Goal: Information Seeking & Learning: Compare options

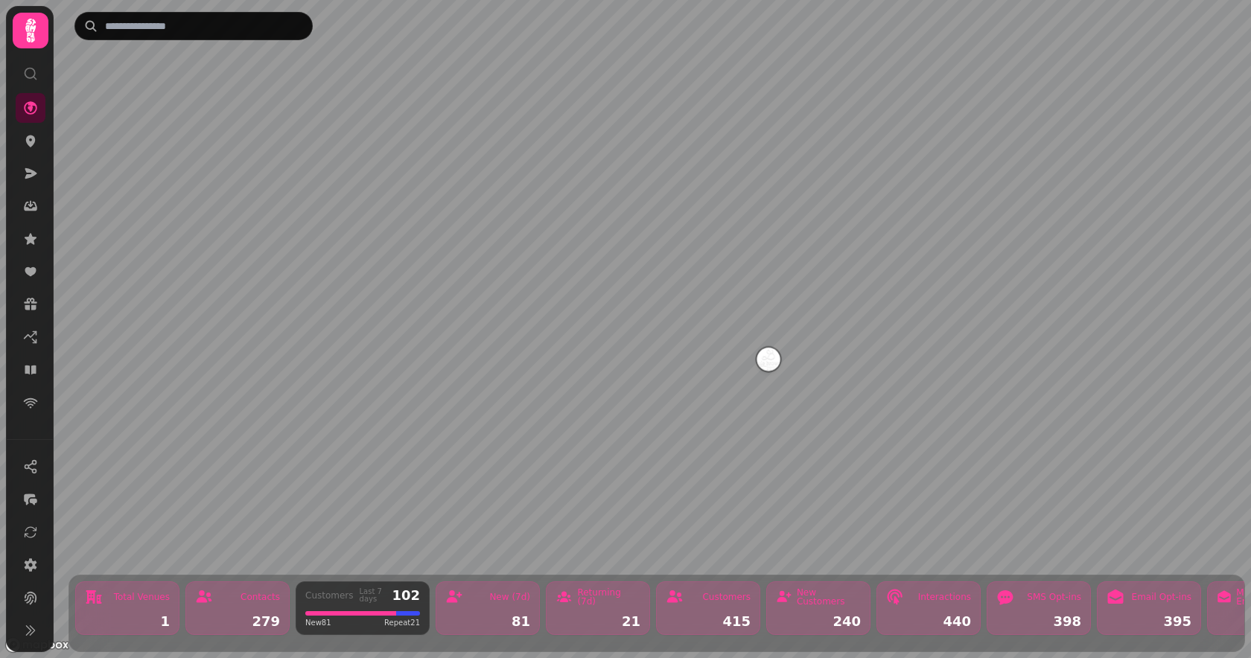
drag, startPoint x: 637, startPoint y: 323, endPoint x: 774, endPoint y: 368, distance: 144.1
click at [774, 368] on img "Louie Browns" at bounding box center [767, 359] width 23 height 23
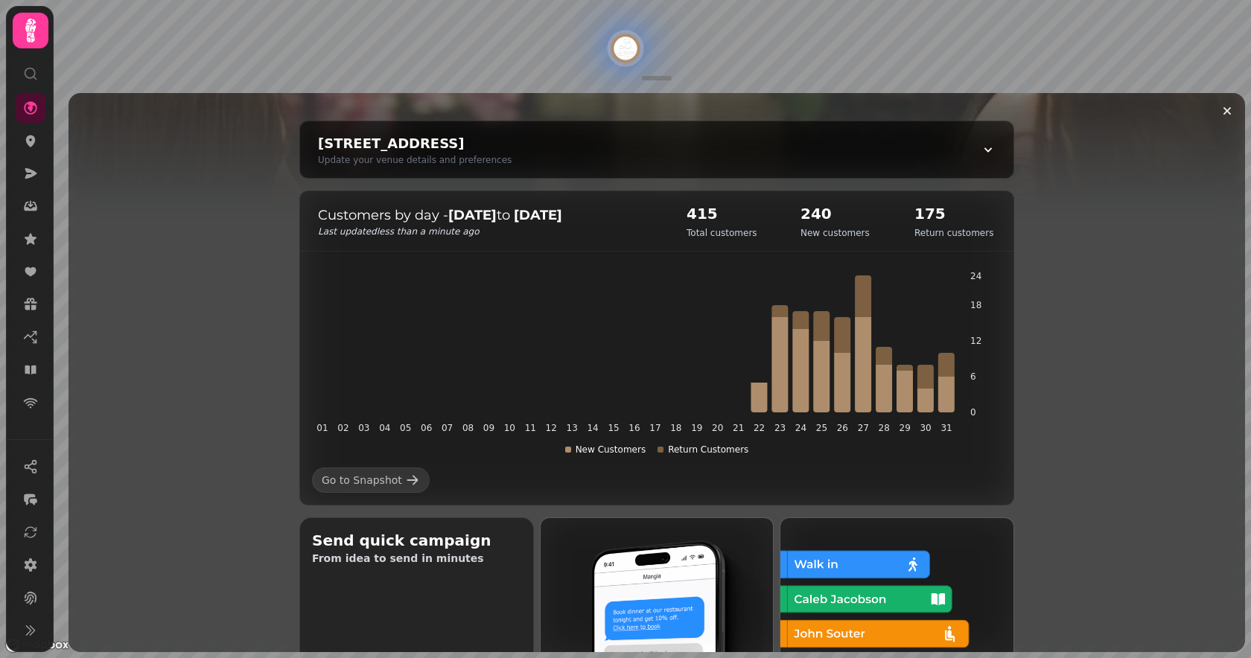
scroll to position [144, 0]
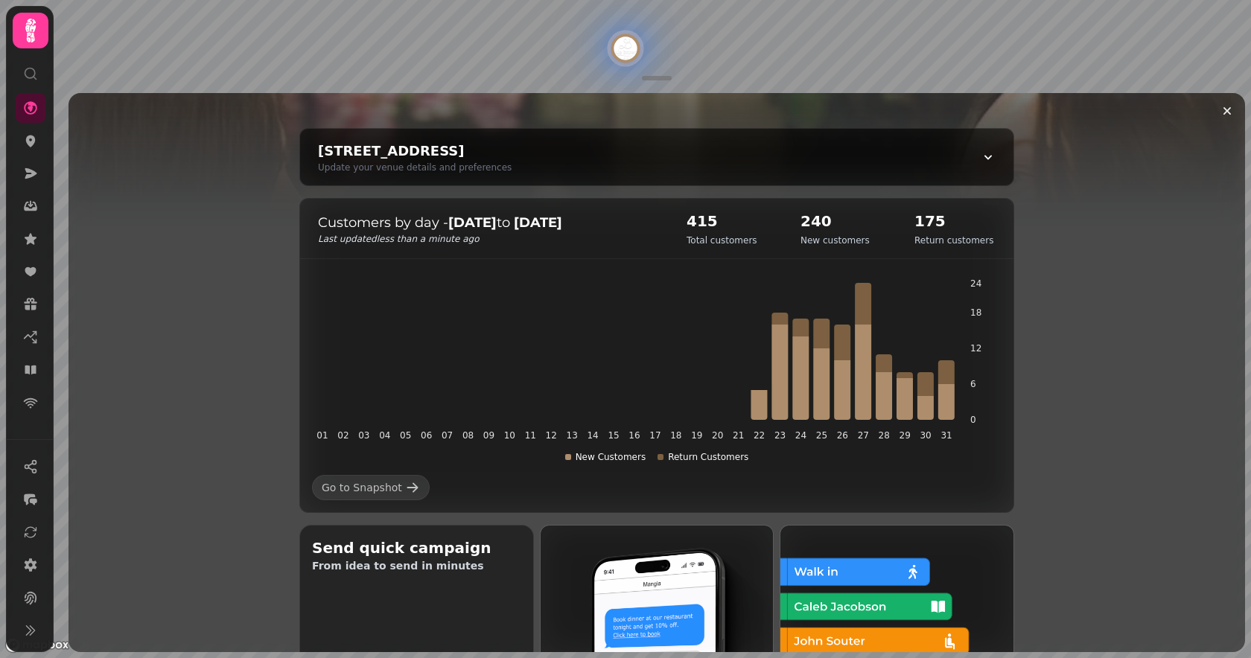
click at [40, 26] on icon at bounding box center [31, 31] width 30 height 30
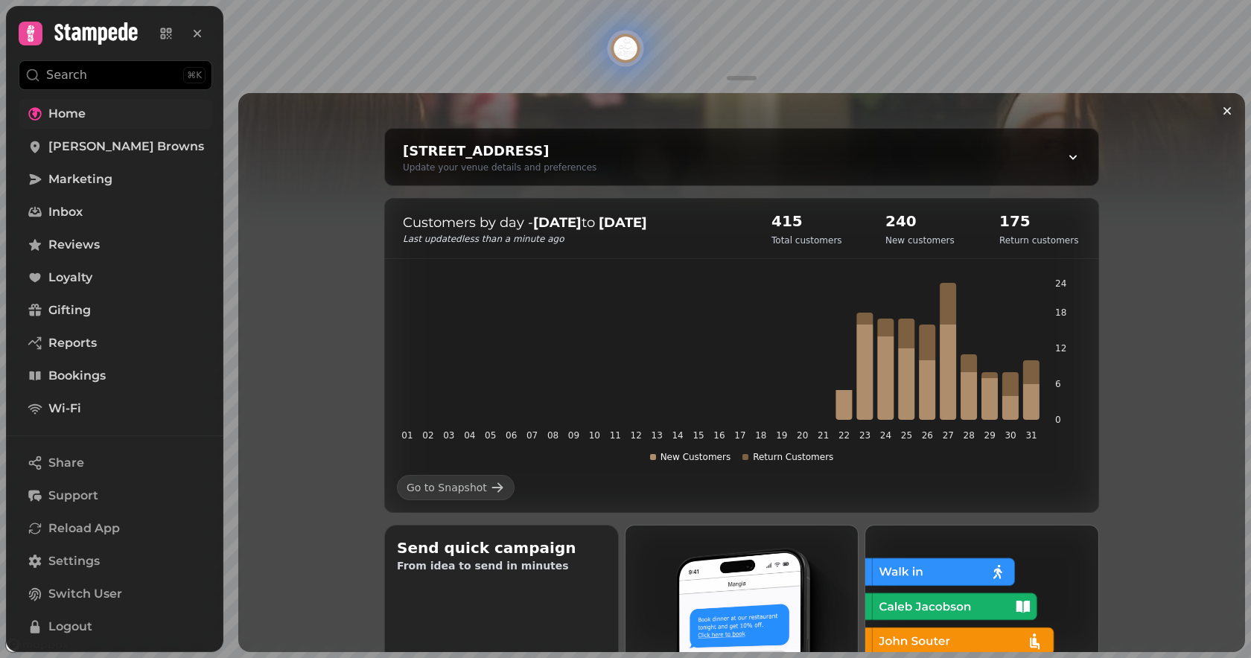
click at [59, 113] on span "Home" at bounding box center [66, 114] width 37 height 18
click at [76, 127] on link "Home" at bounding box center [116, 114] width 194 height 30
click at [77, 121] on span "Home" at bounding box center [66, 114] width 37 height 18
click at [622, 57] on img "Louie Browns" at bounding box center [624, 47] width 23 height 23
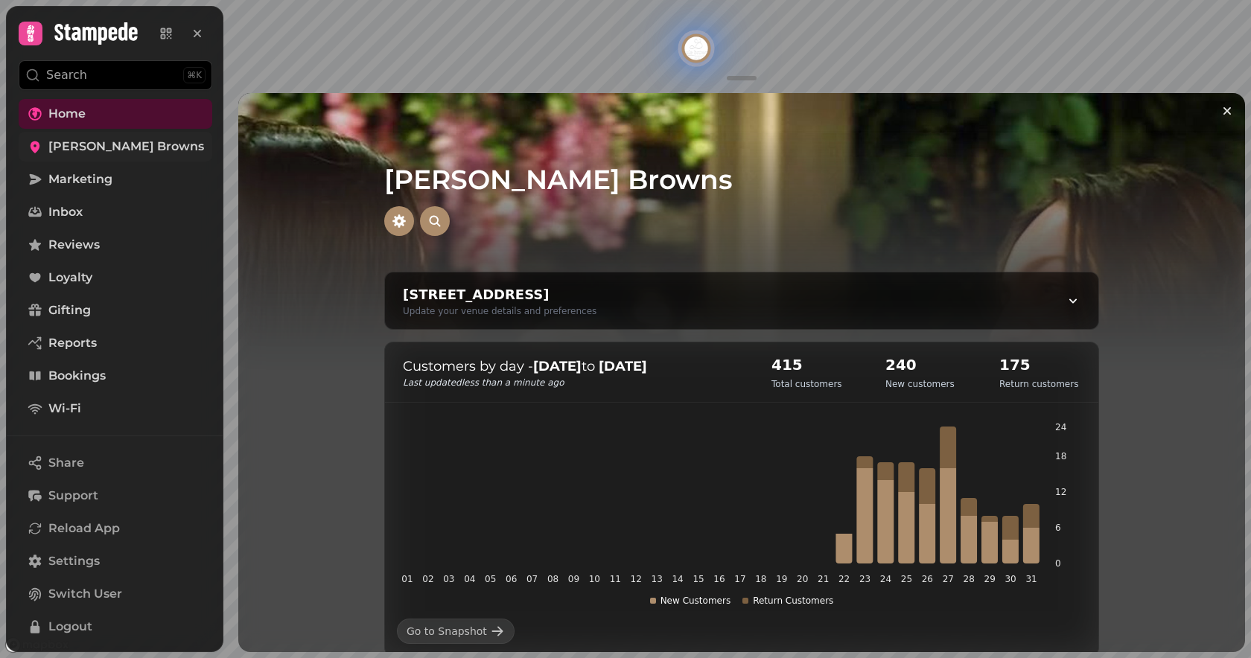
click at [103, 148] on span "[PERSON_NAME] Browns" at bounding box center [126, 147] width 156 height 18
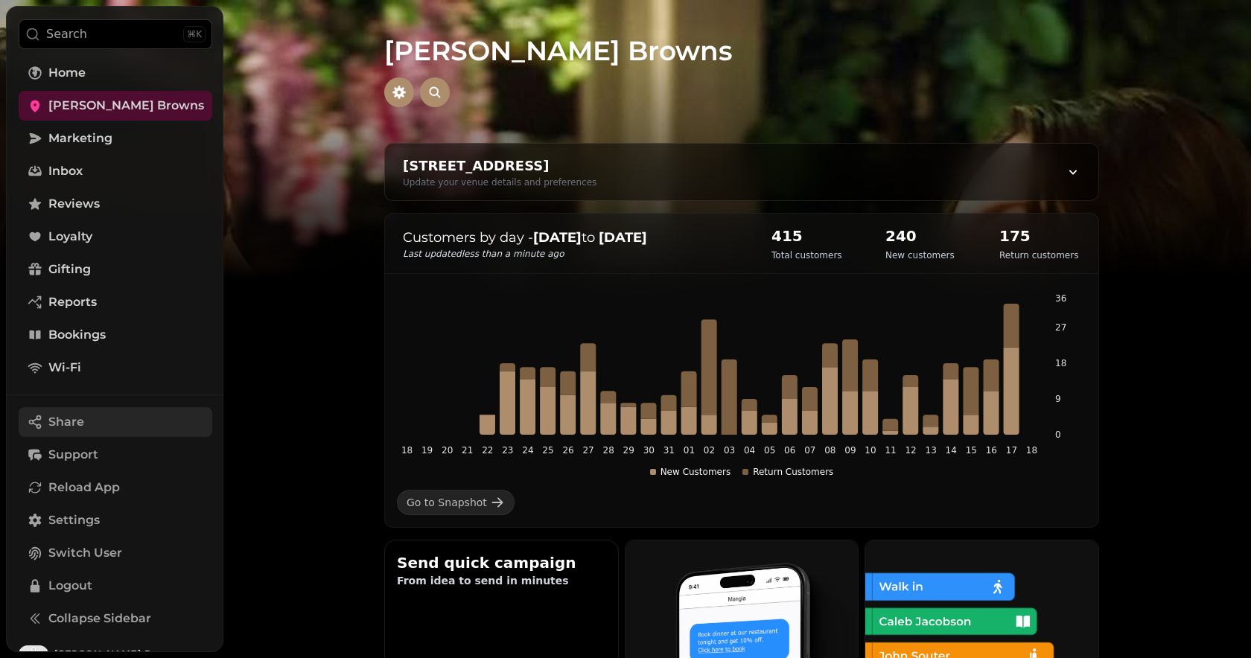
scroll to position [71, 0]
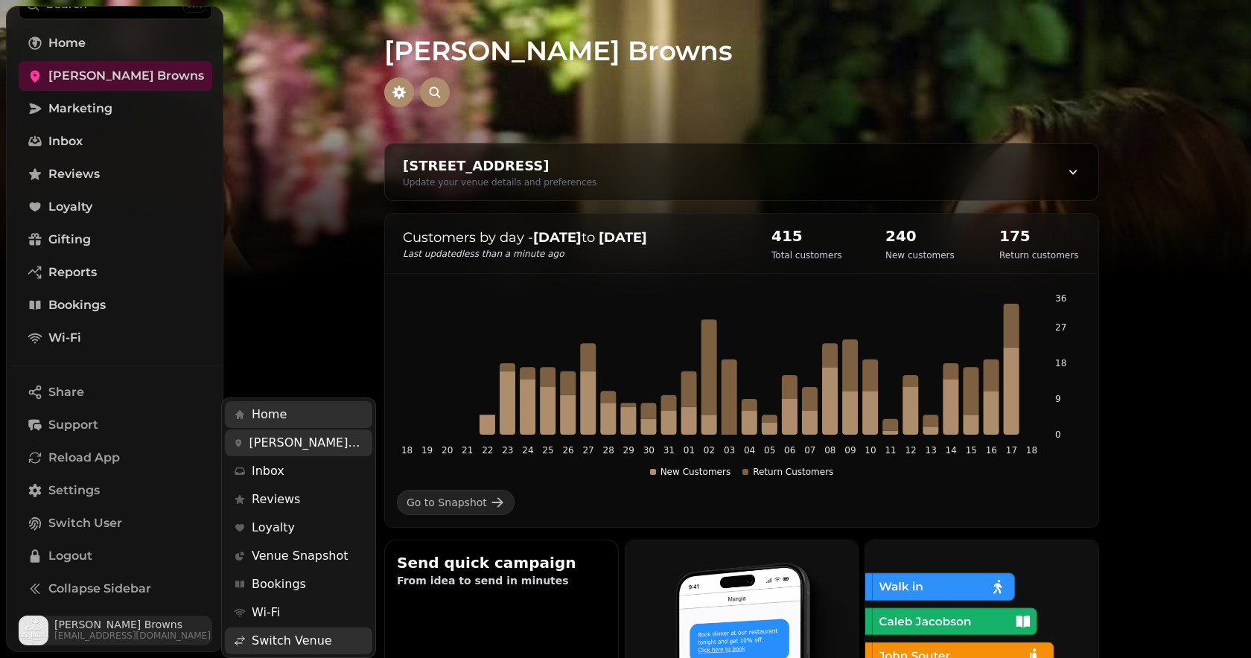
click at [95, 627] on span "[PERSON_NAME] Browns" at bounding box center [132, 624] width 156 height 10
click at [111, 630] on span "[EMAIL_ADDRESS][DOMAIN_NAME]" at bounding box center [132, 636] width 156 height 12
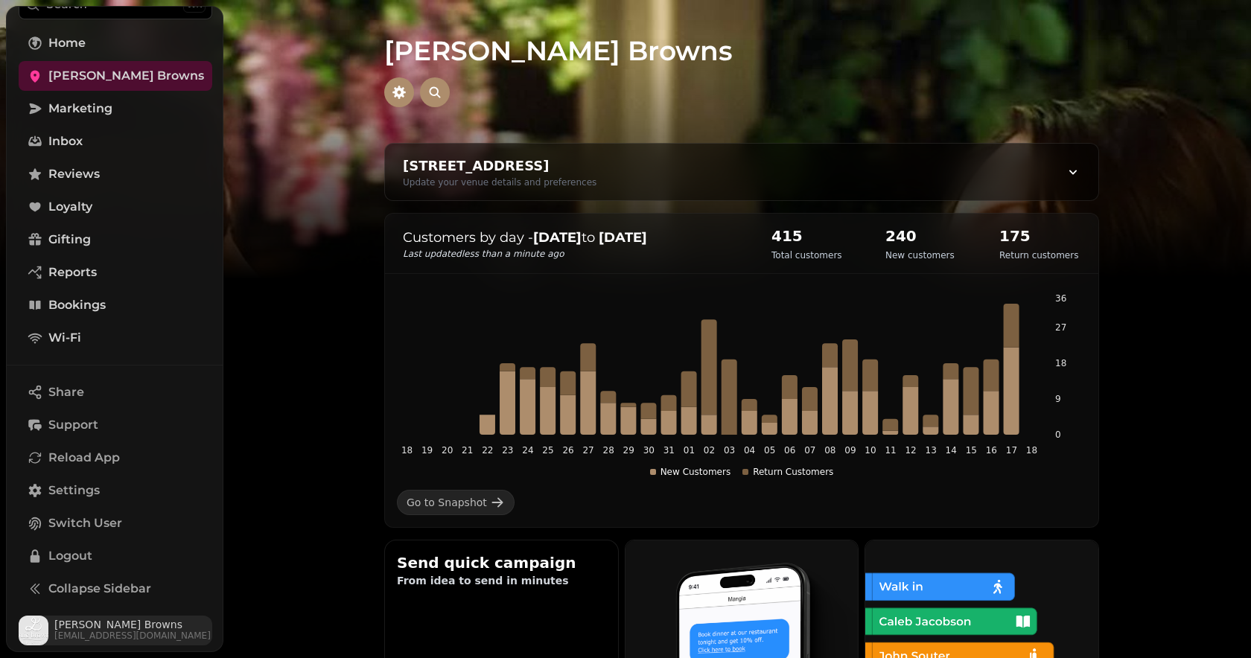
click at [78, 628] on span "[PERSON_NAME] Browns" at bounding box center [132, 624] width 156 height 10
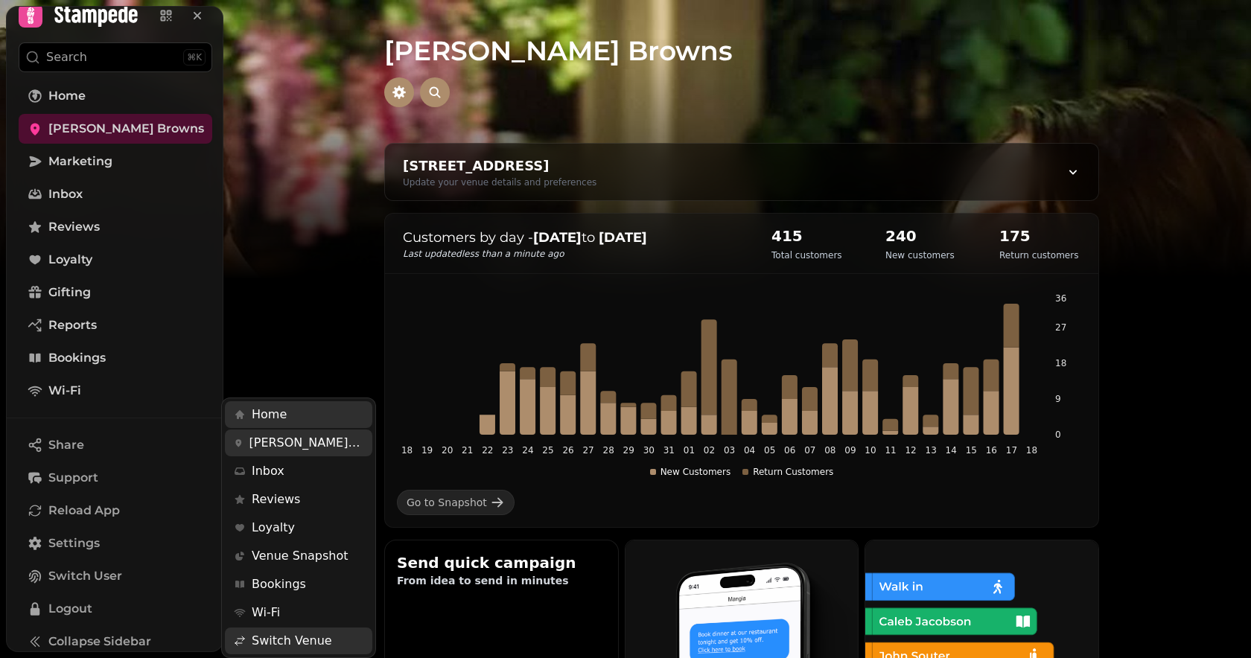
scroll to position [0, 0]
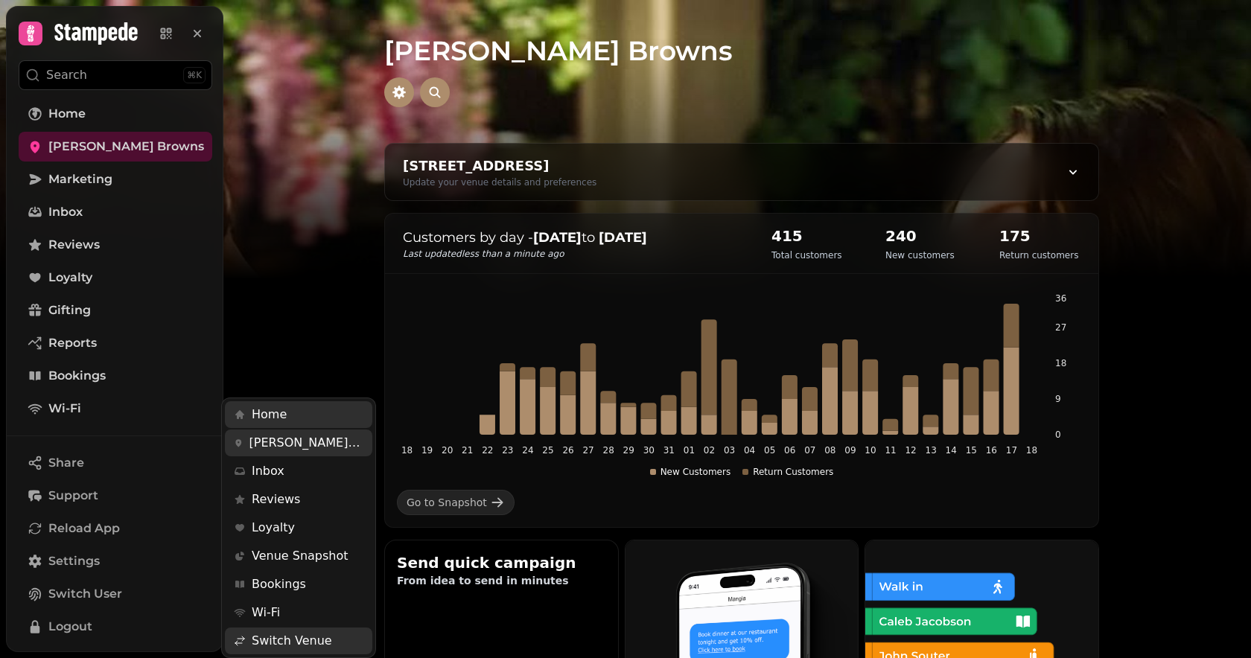
click at [168, 36] on div "Search ⌘K Home [PERSON_NAME] Browns Marketing Inbox Reviews Loyalty Gifting Rep…" at bounding box center [115, 329] width 217 height 645
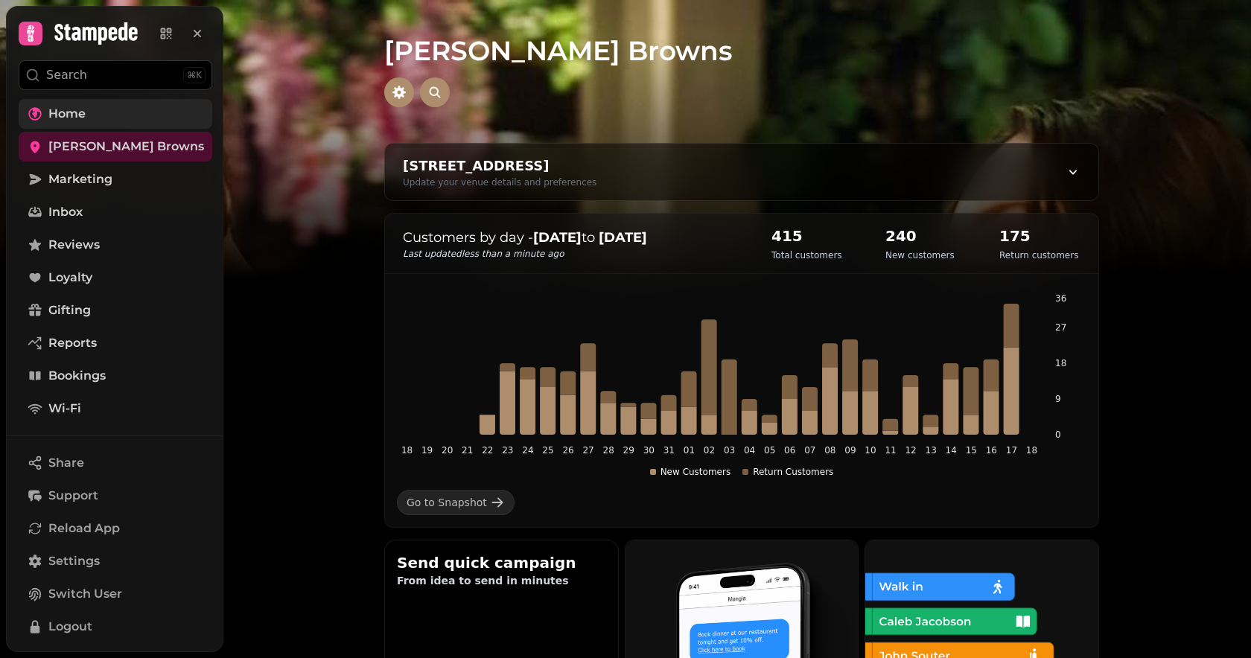
click at [74, 115] on span "Home" at bounding box center [66, 114] width 37 height 18
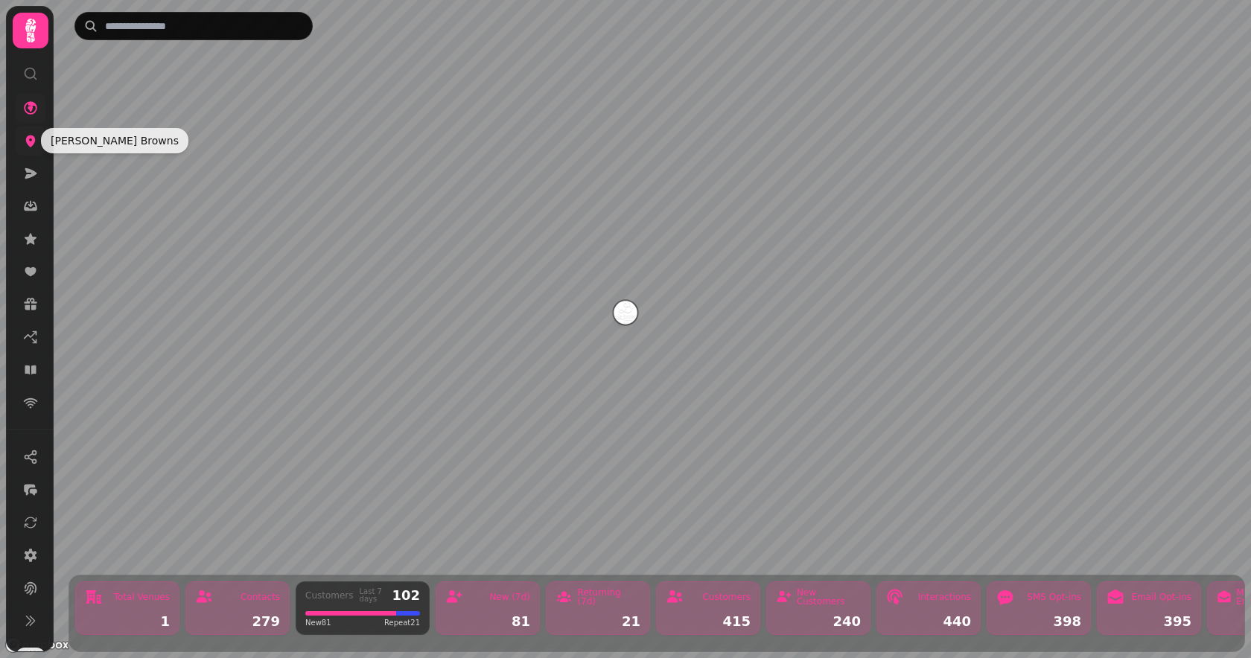
click at [33, 139] on icon at bounding box center [31, 142] width 10 height 12
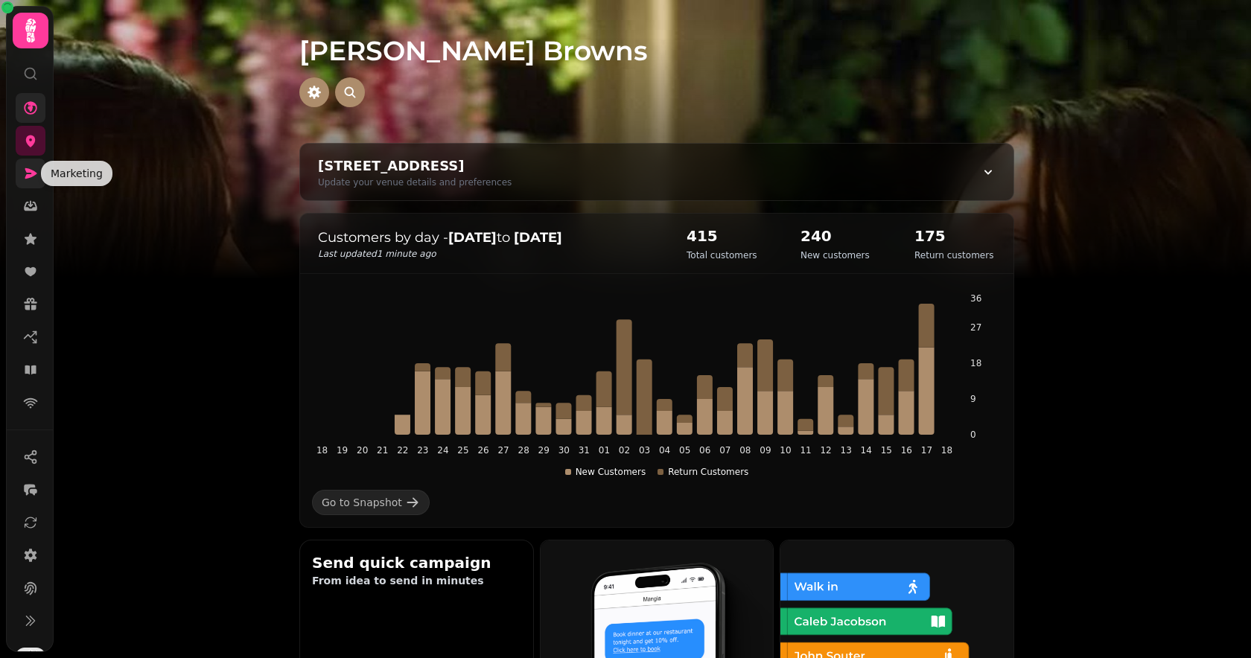
click at [36, 179] on icon at bounding box center [30, 173] width 15 height 15
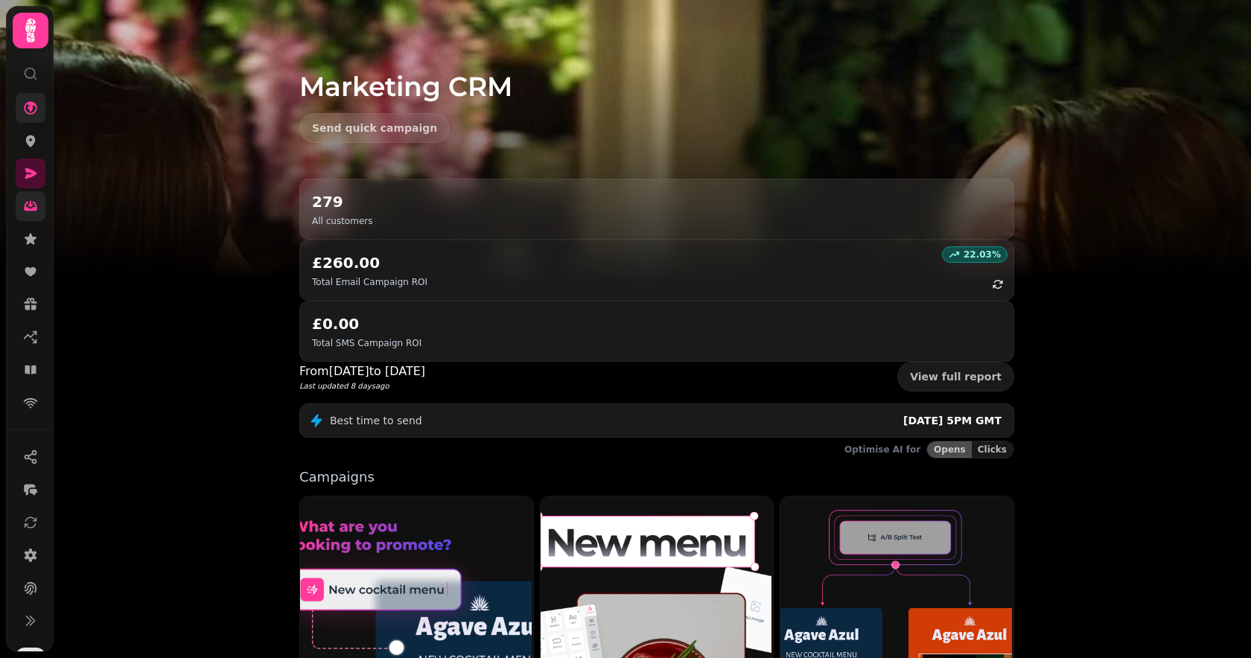
click at [34, 216] on link at bounding box center [31, 206] width 30 height 30
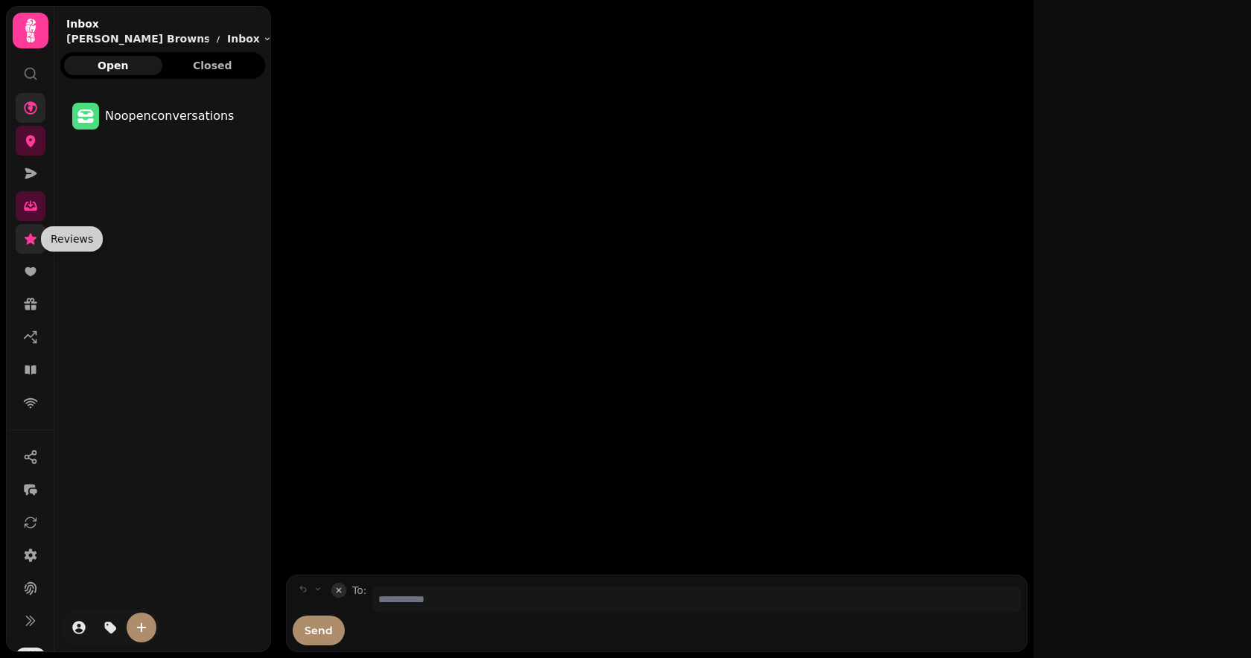
click at [31, 242] on icon at bounding box center [31, 238] width 12 height 11
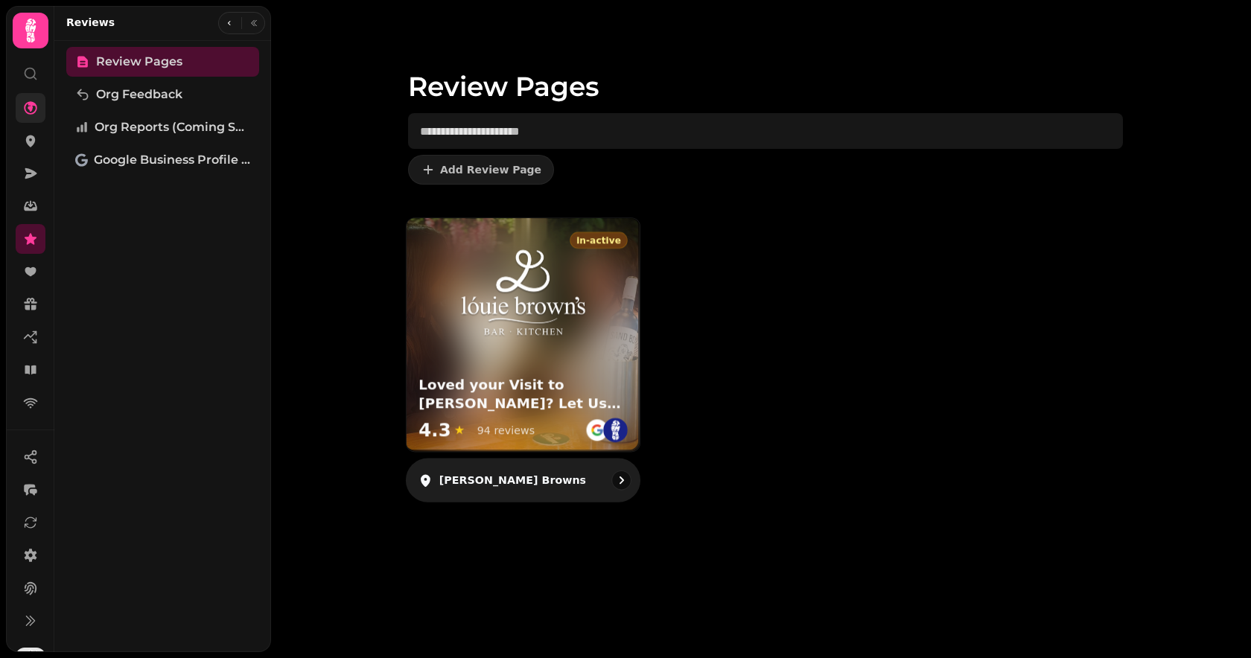
click at [453, 407] on h3 "Loved your Visit to [PERSON_NAME]? Let Us Know!" at bounding box center [522, 394] width 209 height 37
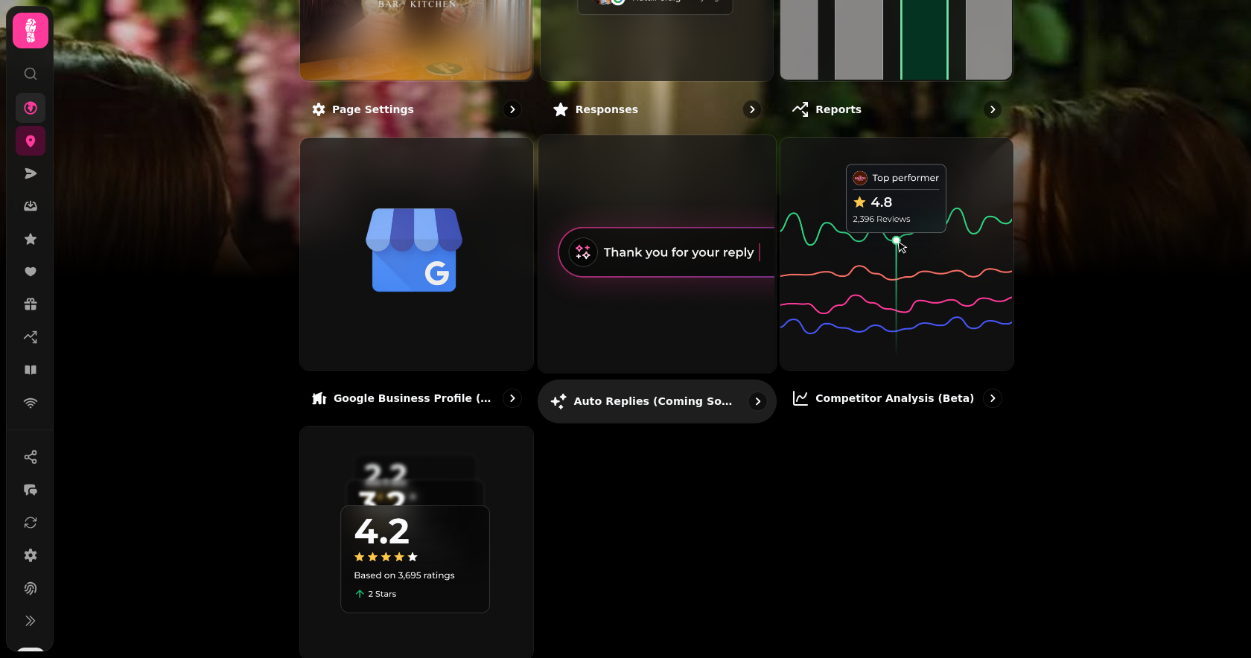
scroll to position [365, 0]
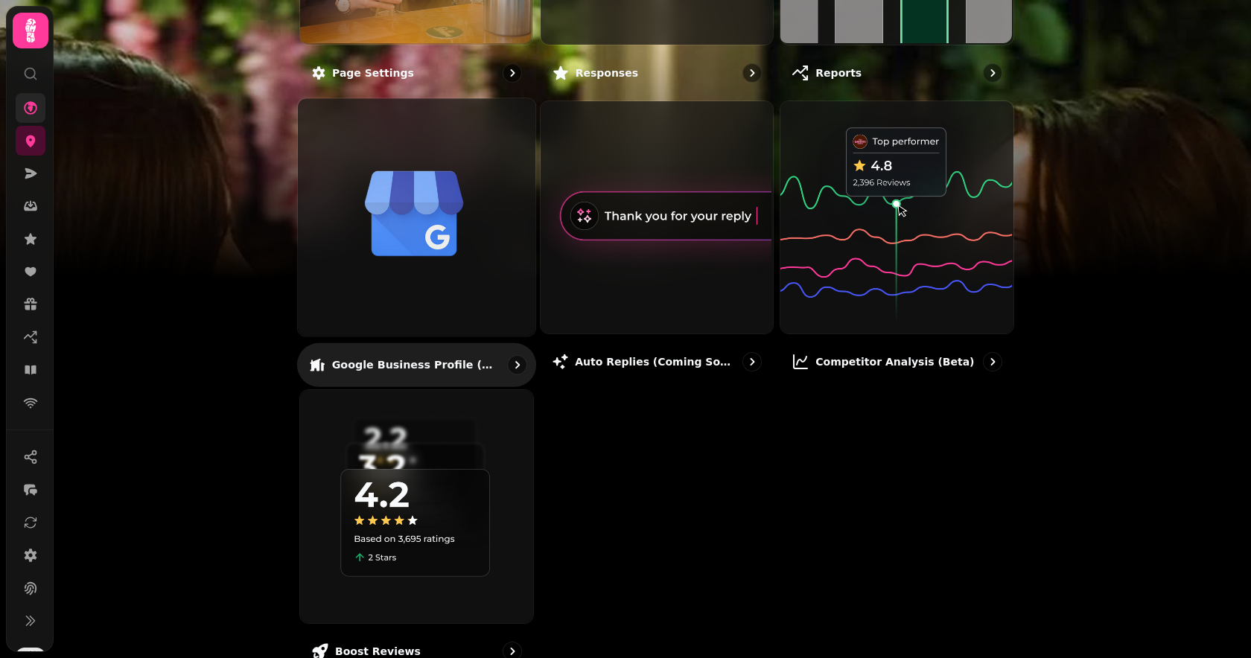
click at [441, 271] on img at bounding box center [415, 216] width 238 height 238
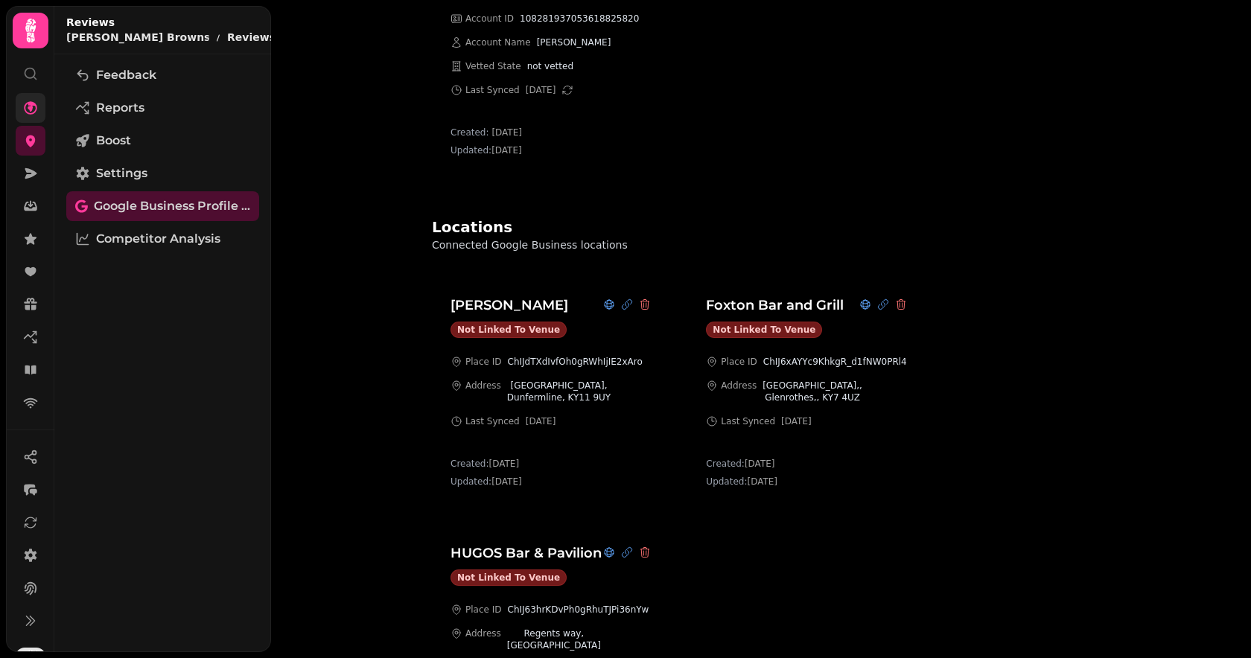
scroll to position [162, 0]
click at [622, 305] on icon at bounding box center [627, 304] width 12 height 12
click at [524, 332] on div "Not linked to venue" at bounding box center [508, 329] width 116 height 16
click at [508, 331] on div "Not linked to venue" at bounding box center [508, 329] width 116 height 16
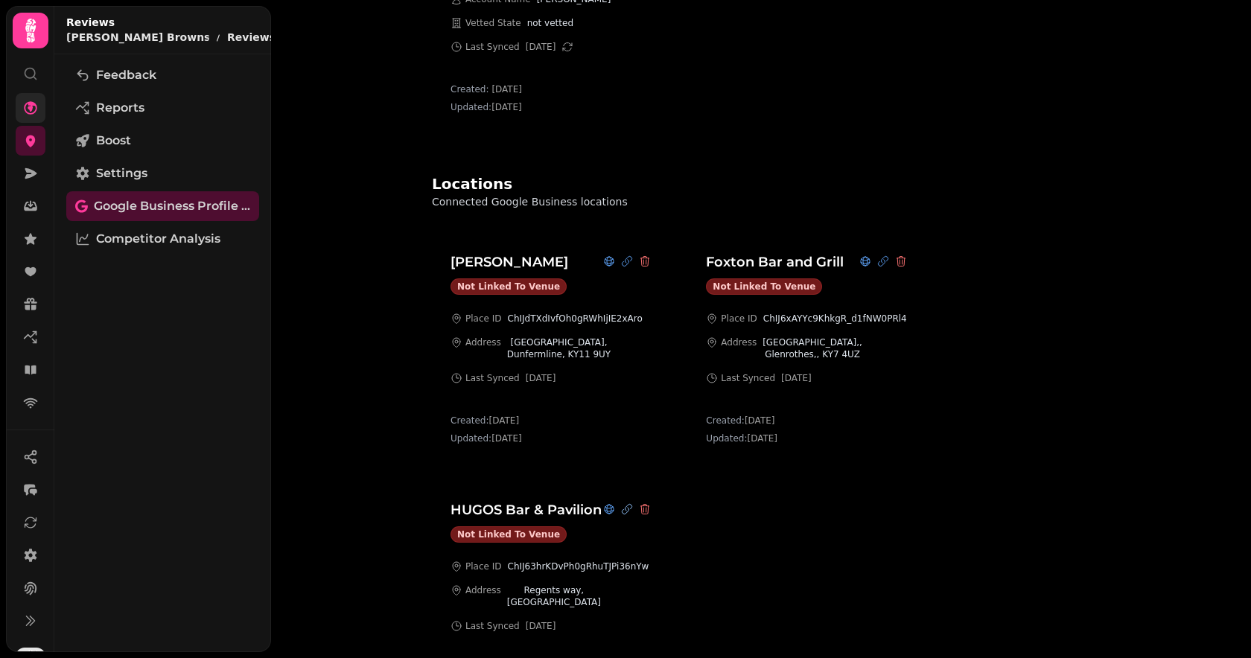
scroll to position [102, 0]
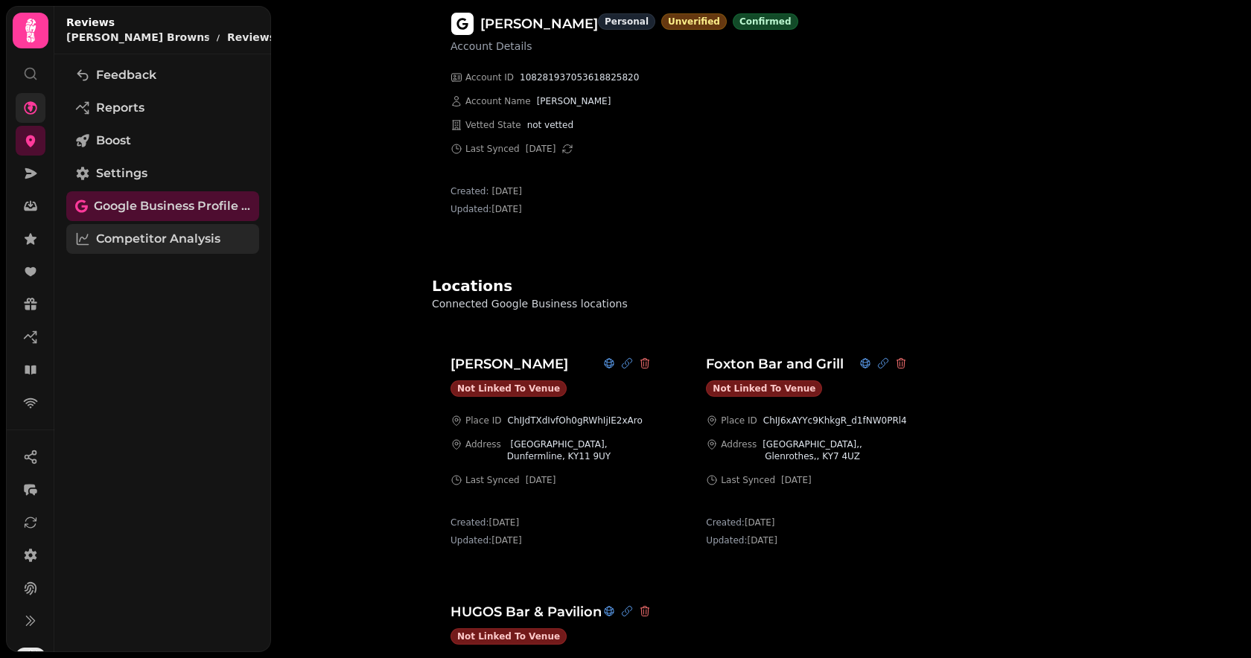
click at [186, 234] on span "Competitor Analysis" at bounding box center [158, 239] width 124 height 18
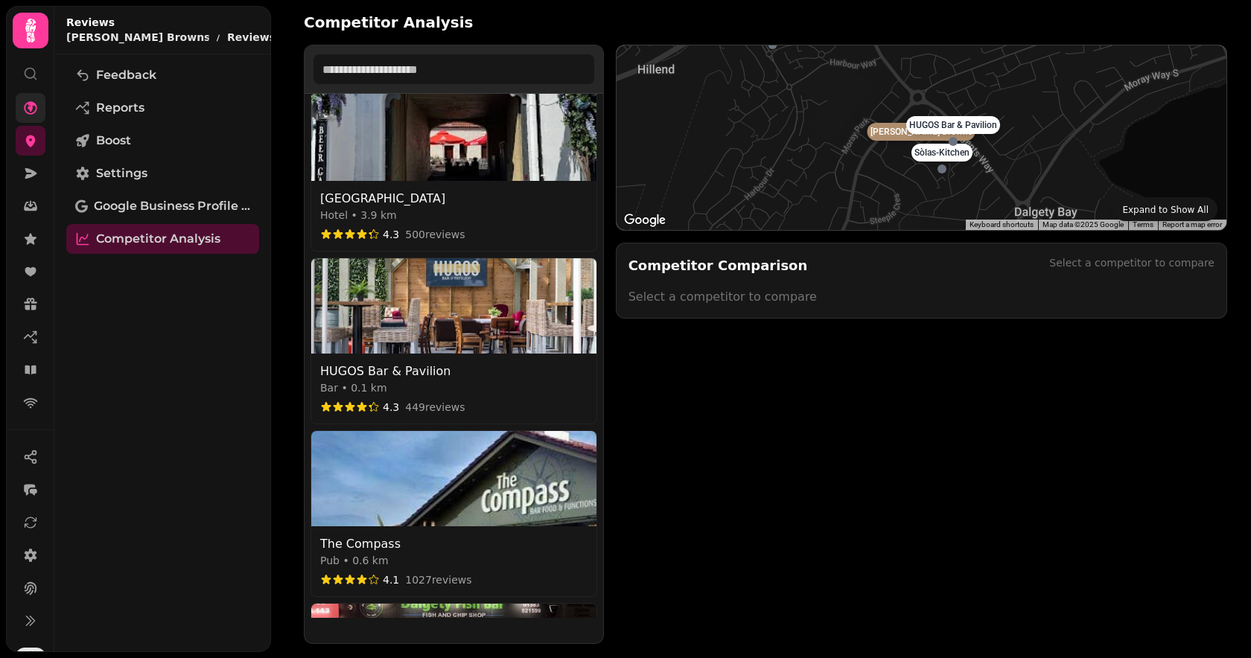
scroll to position [1046, 0]
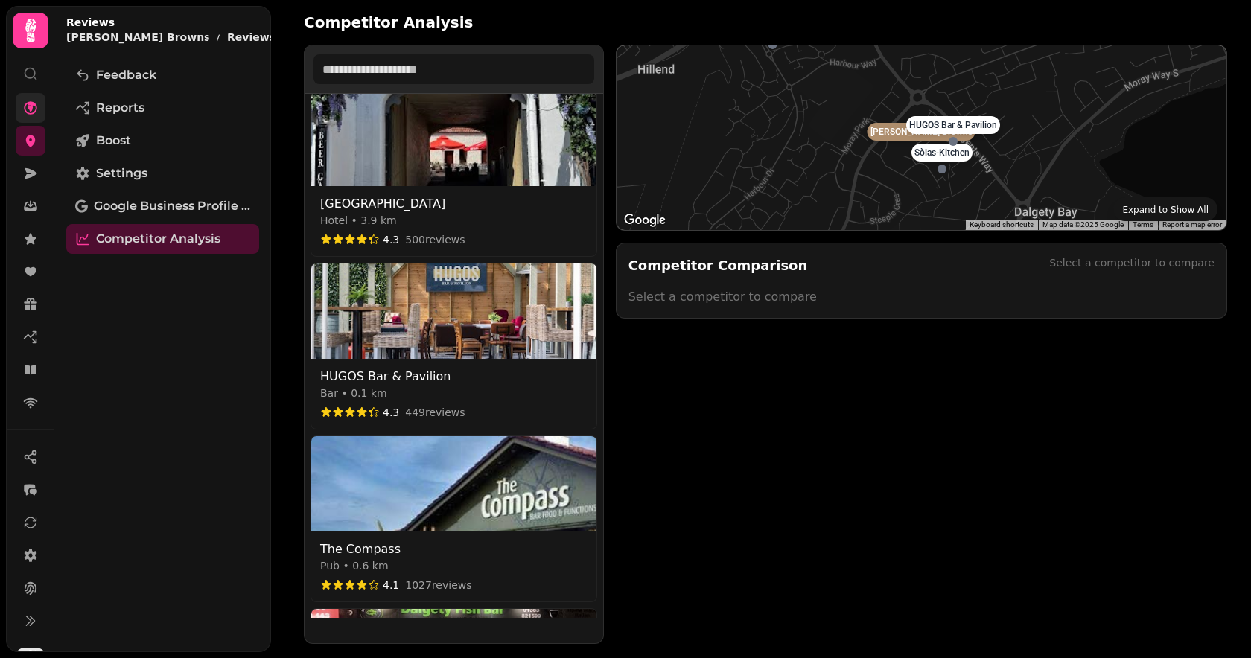
click at [479, 308] on img at bounding box center [453, 311] width 285 height 95
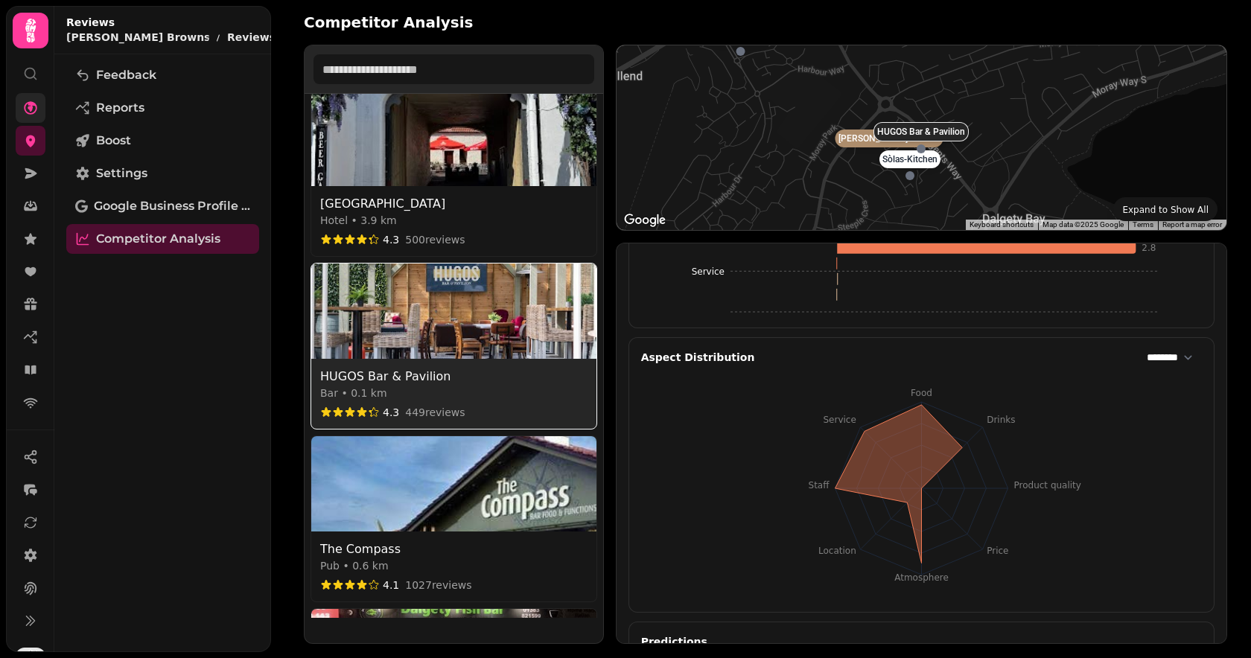
scroll to position [1574, 0]
click at [1183, 360] on select "*** ******** ********" at bounding box center [1170, 355] width 64 height 27
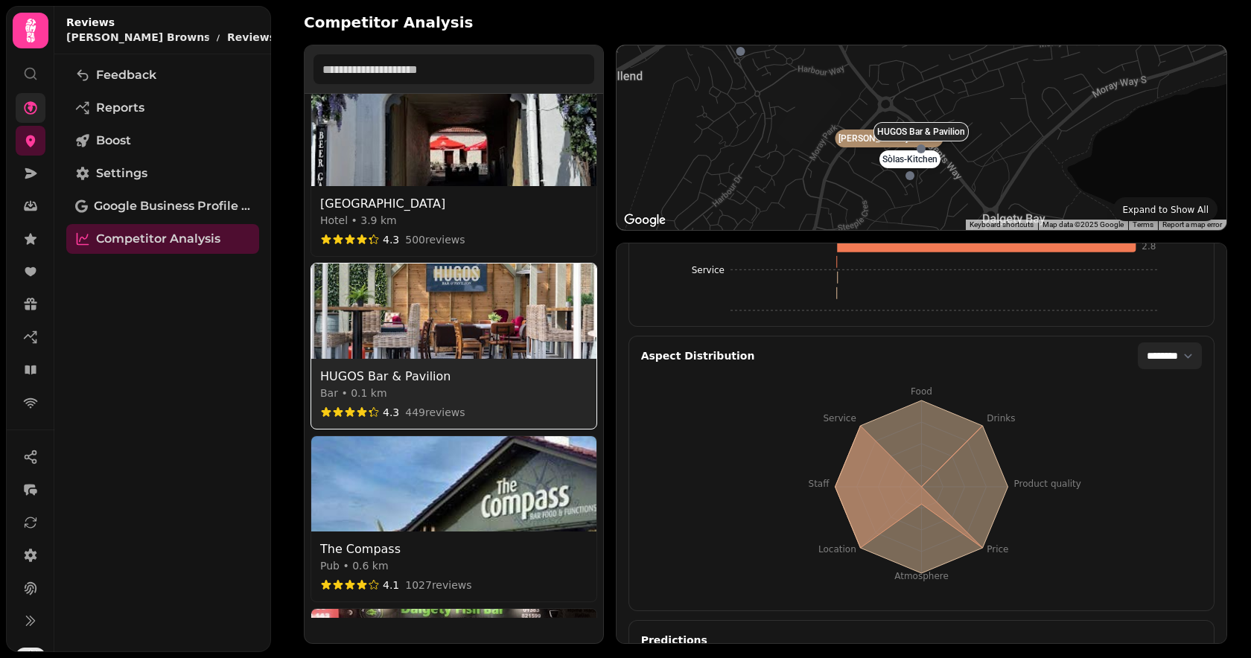
click at [1178, 354] on select "*** ******** ********" at bounding box center [1170, 355] width 64 height 27
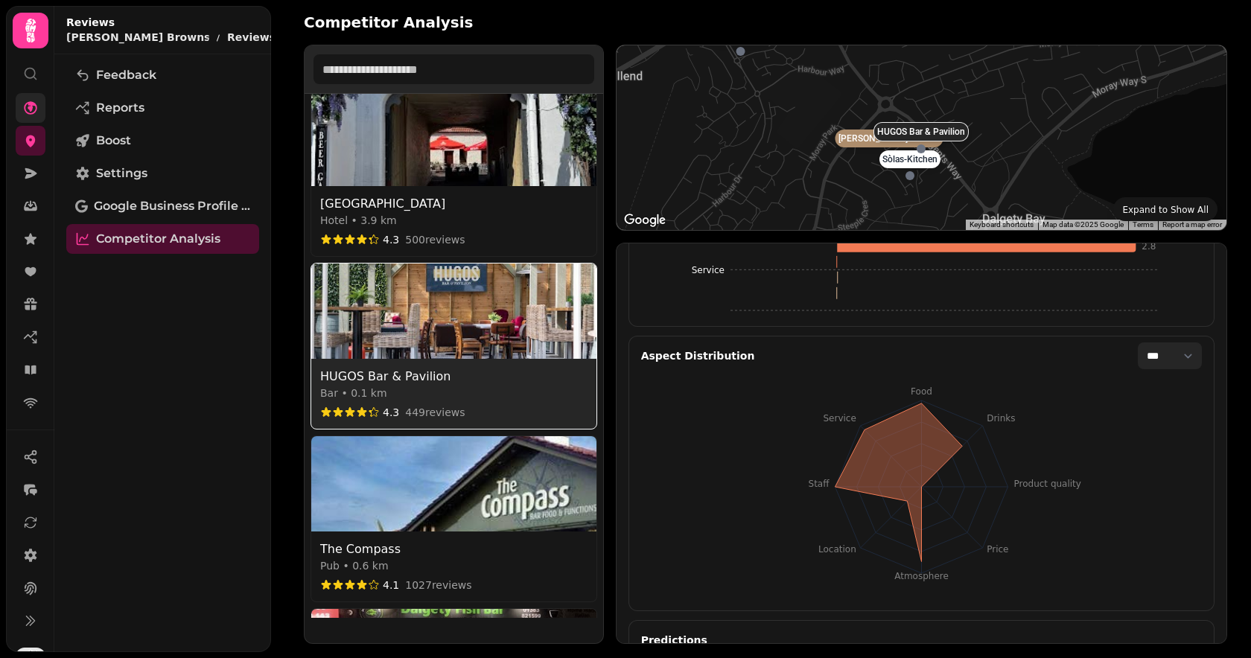
click at [1179, 355] on select "*** ******** ********" at bounding box center [1170, 355] width 64 height 27
select select "********"
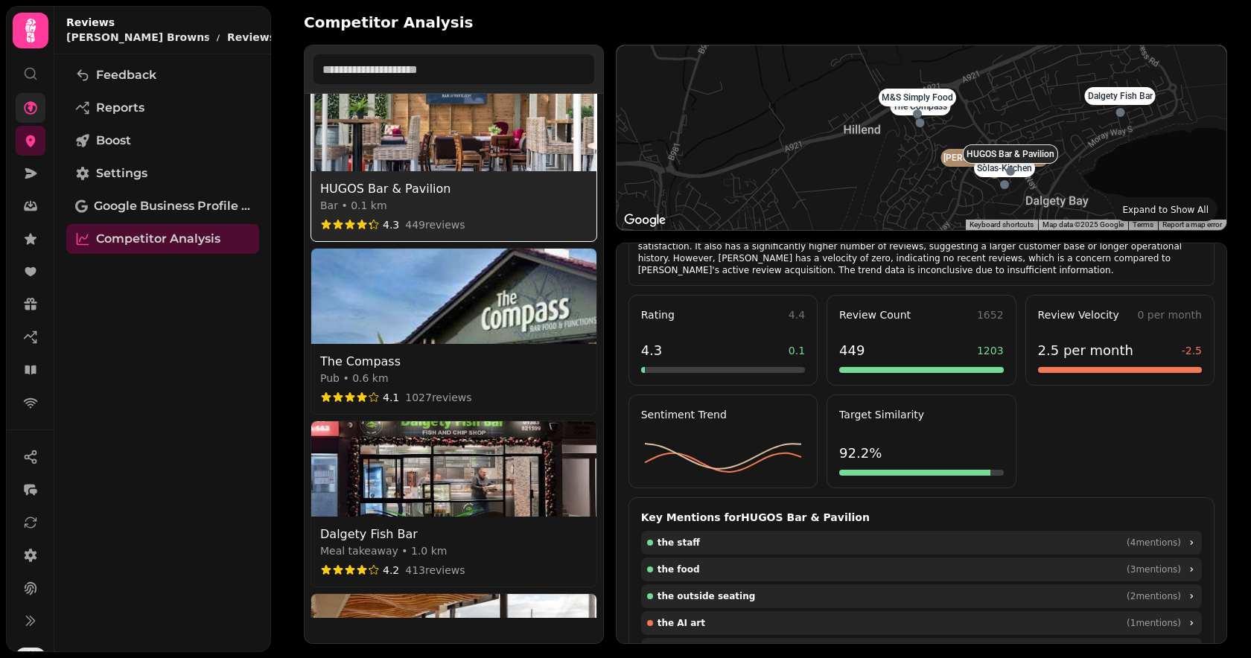
scroll to position [0, 0]
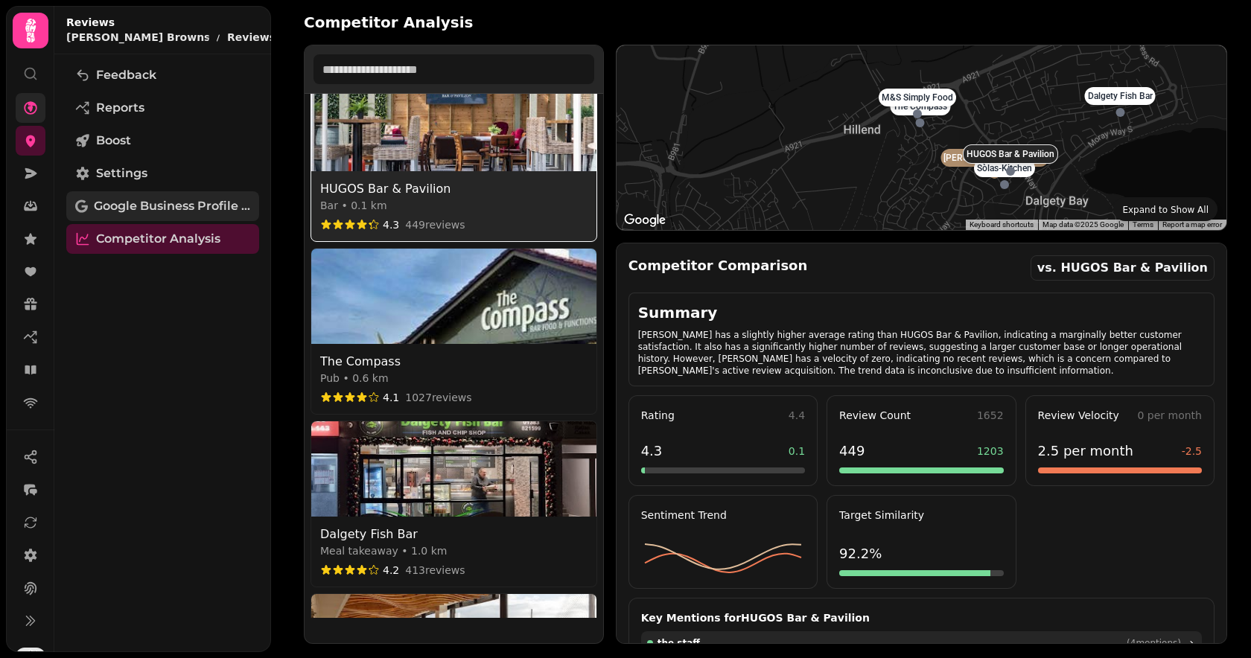
click at [179, 210] on span "Google Business Profile (Beta)" at bounding box center [172, 206] width 156 height 18
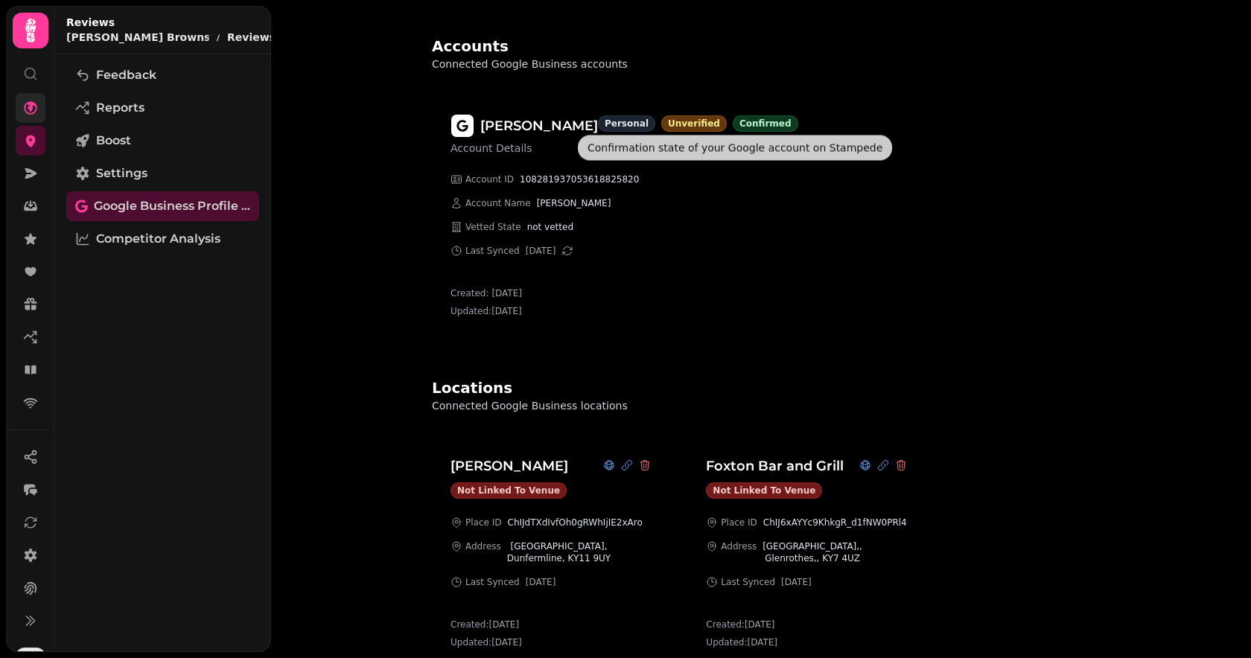
click at [733, 127] on div "Confirmed" at bounding box center [766, 123] width 66 height 16
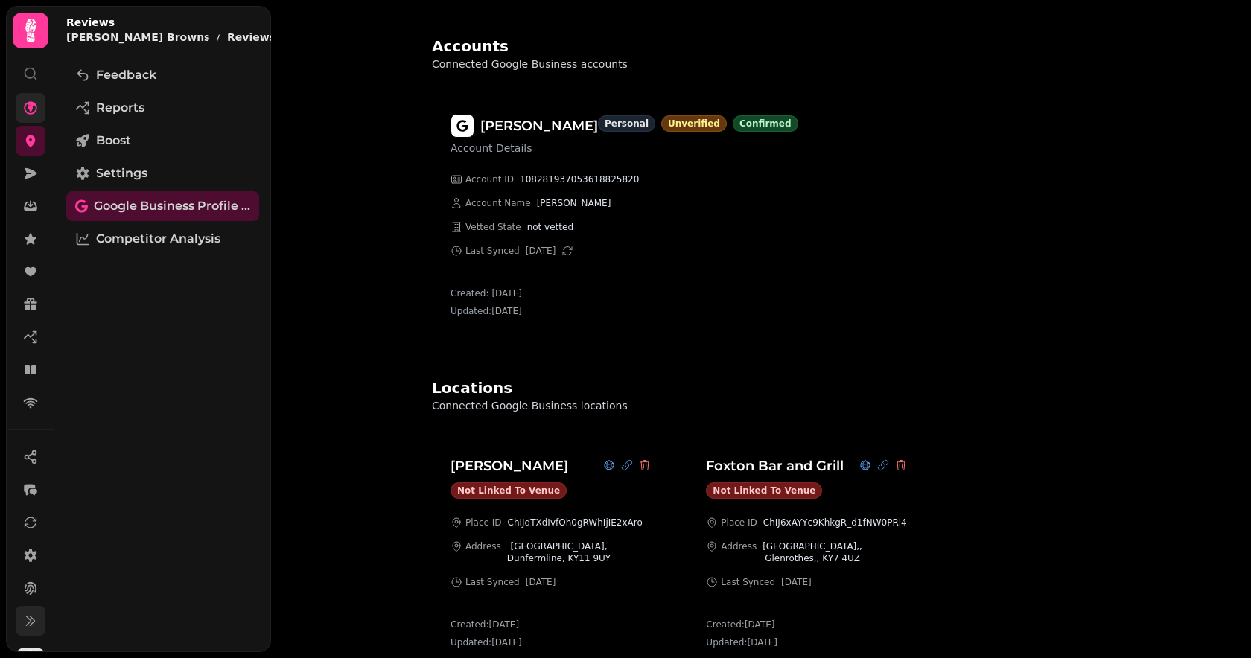
click at [28, 625] on icon at bounding box center [30, 620] width 15 height 15
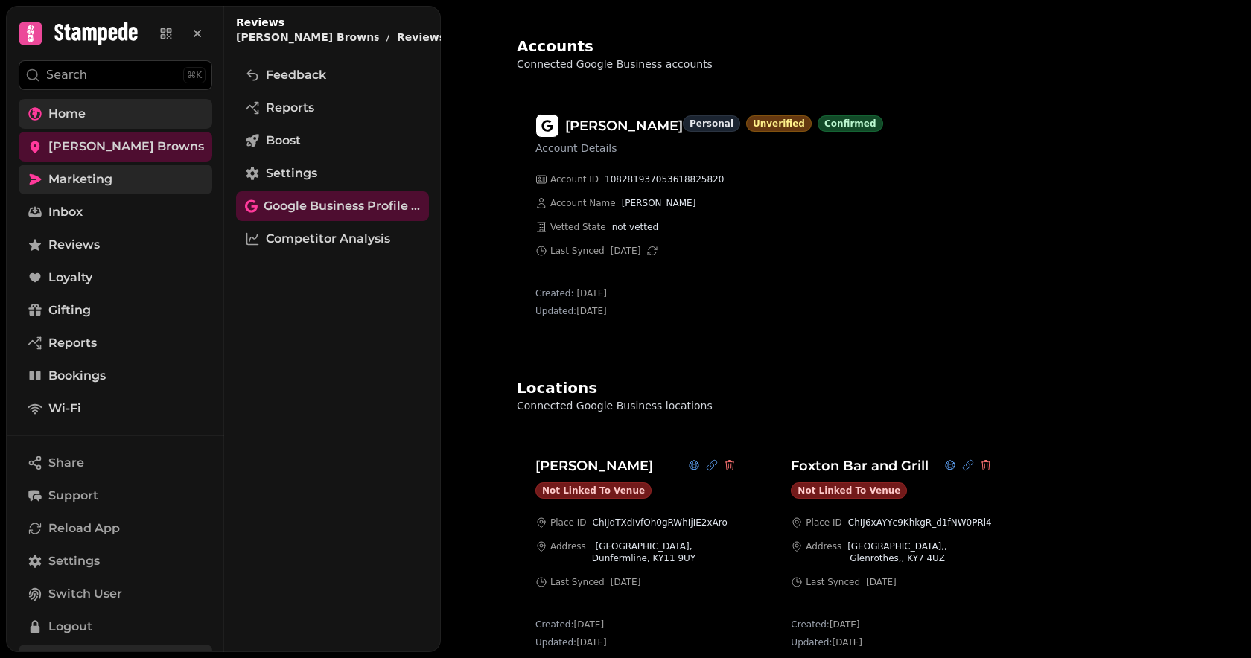
scroll to position [71, 0]
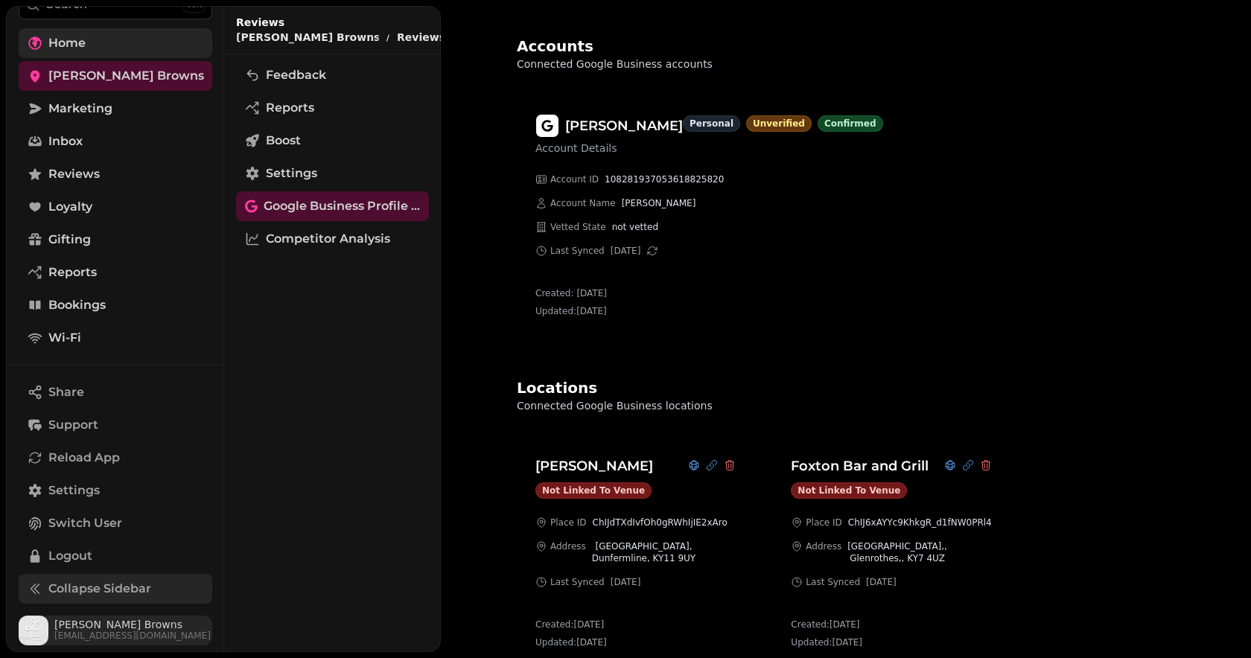
click at [92, 631] on span "[EMAIL_ADDRESS][DOMAIN_NAME]" at bounding box center [132, 636] width 156 height 12
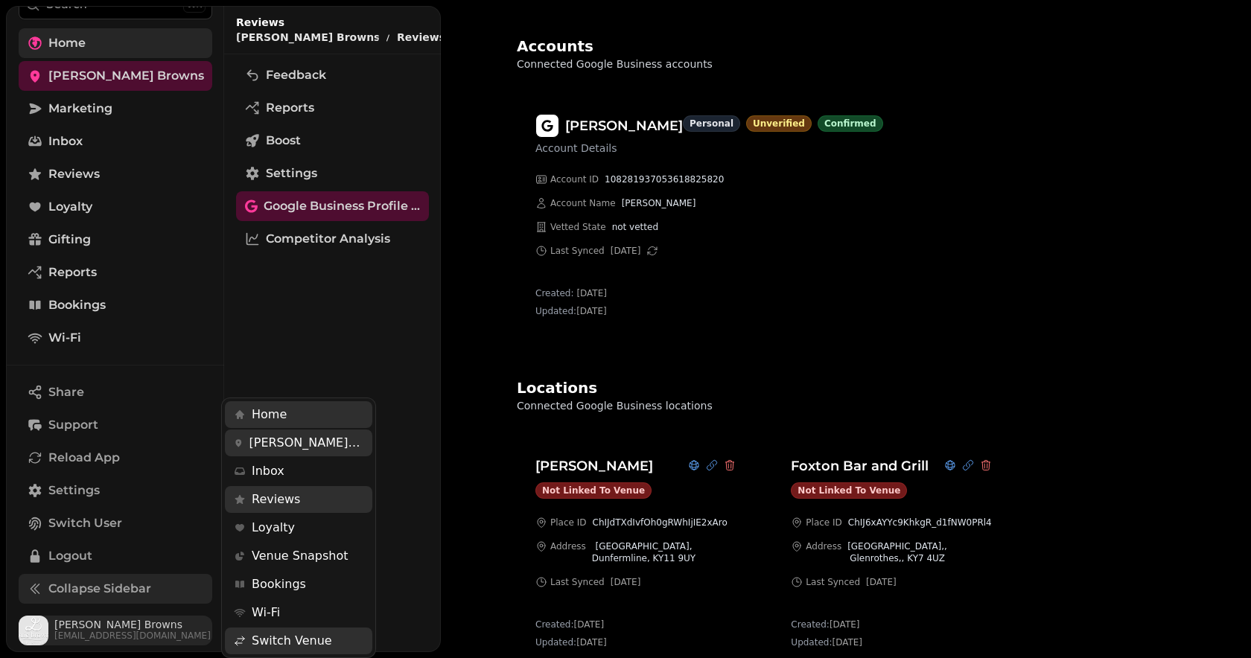
click at [101, 631] on span "[EMAIL_ADDRESS][DOMAIN_NAME]" at bounding box center [132, 636] width 156 height 12
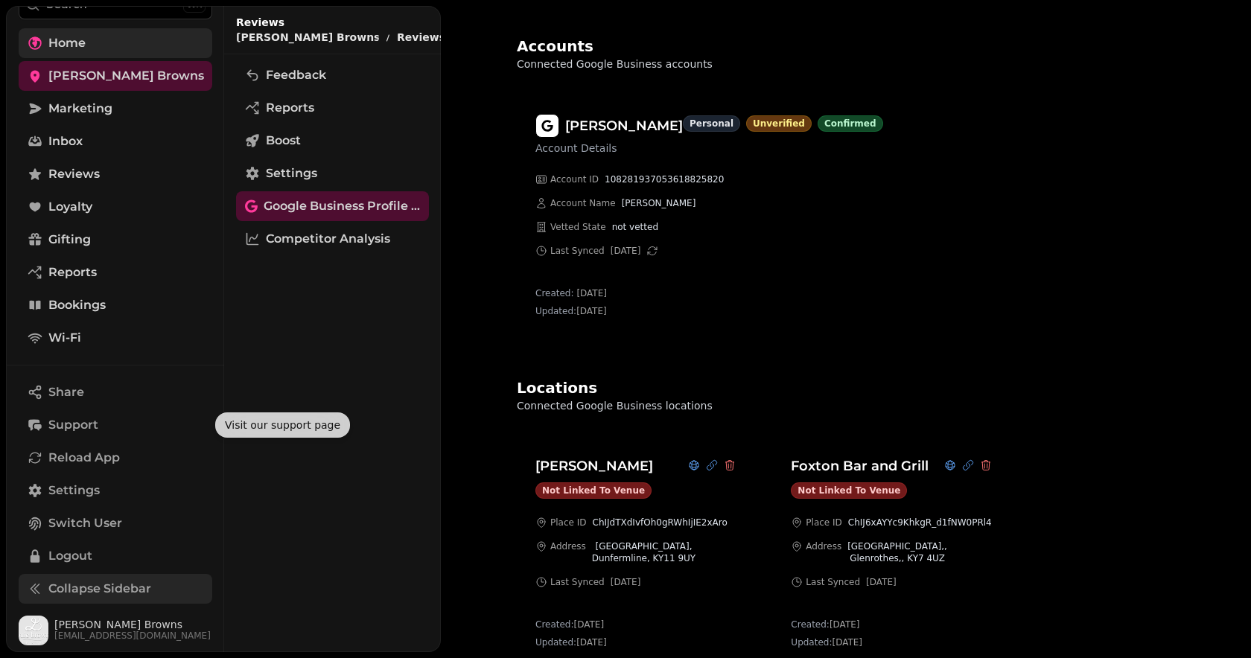
click at [70, 409] on nav "Share Support Reload App Settings Switch User Logout Collapse Sidebar" at bounding box center [115, 493] width 217 height 232
click at [64, 426] on span "Support" at bounding box center [73, 425] width 50 height 18
click at [71, 428] on span "Support" at bounding box center [73, 425] width 50 height 18
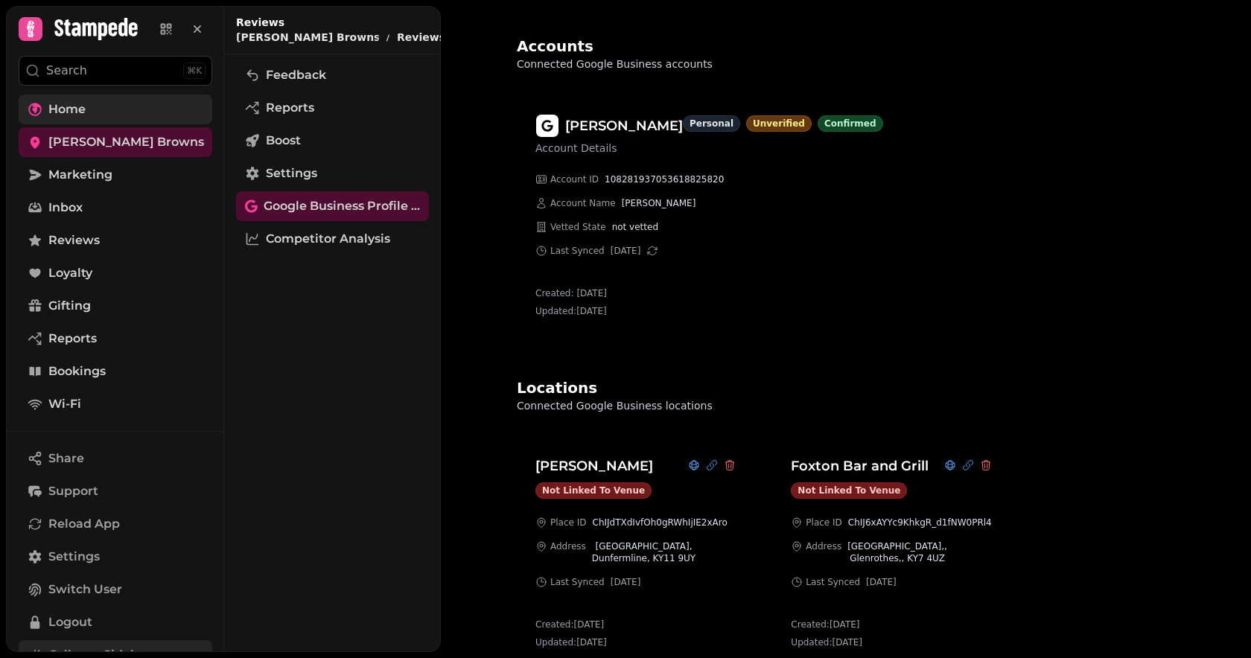
scroll to position [5, 0]
